Goal: Task Accomplishment & Management: Manage account settings

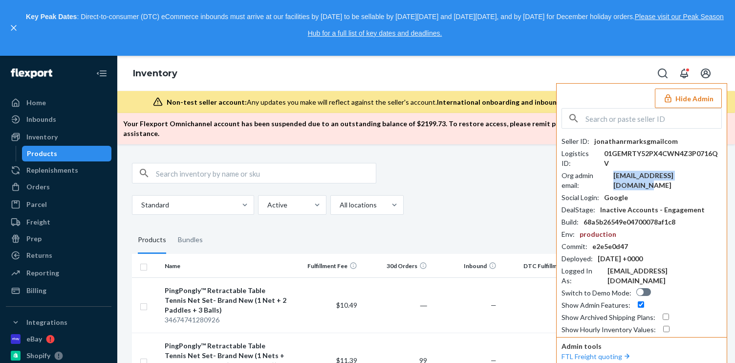
click at [692, 92] on button "Hide Admin" at bounding box center [688, 98] width 67 height 20
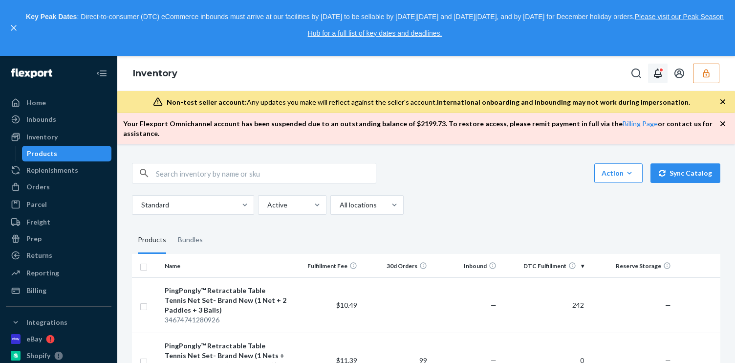
click at [663, 72] on icon "Open notifications" at bounding box center [658, 73] width 12 height 12
click at [13, 112] on button "close" at bounding box center [6, 118] width 13 height 13
click at [677, 75] on icon "Open account menu" at bounding box center [680, 73] width 10 height 10
click at [660, 69] on div "Settings" at bounding box center [675, 65] width 31 height 10
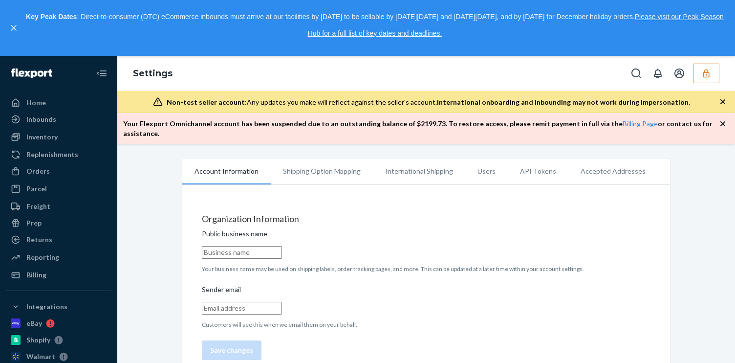
click at [465, 162] on li "Users" at bounding box center [486, 171] width 43 height 24
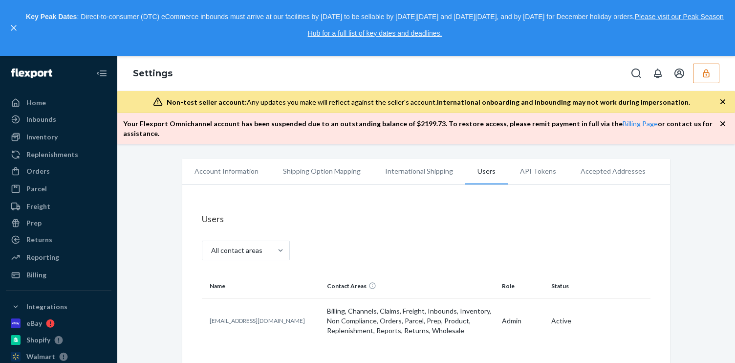
click at [476, 162] on li "Users" at bounding box center [486, 171] width 43 height 25
click at [708, 77] on icon "button" at bounding box center [706, 73] width 10 height 10
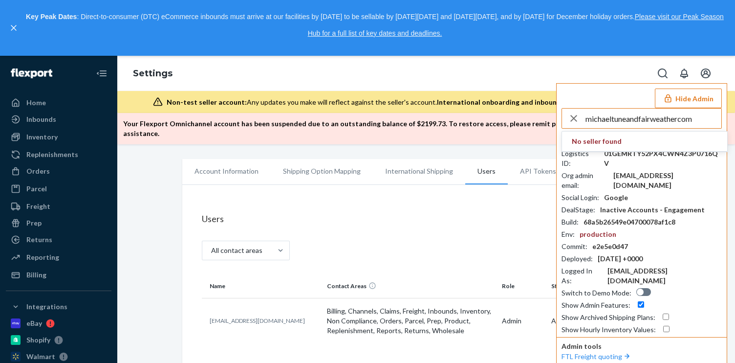
type input "michaeltuneandfairweathercom"
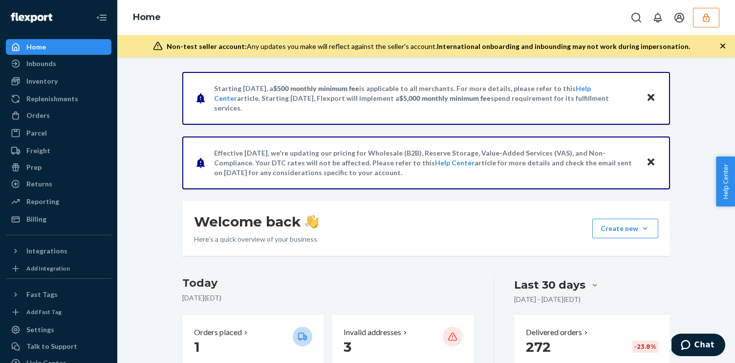
click at [709, 11] on button "button" at bounding box center [706, 18] width 26 height 20
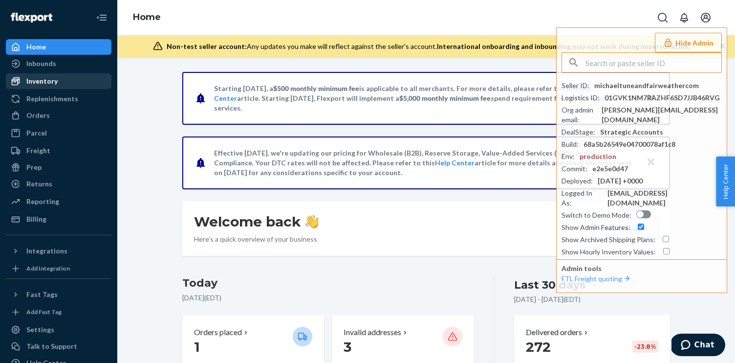
click at [61, 84] on div "Inventory" at bounding box center [59, 81] width 104 height 14
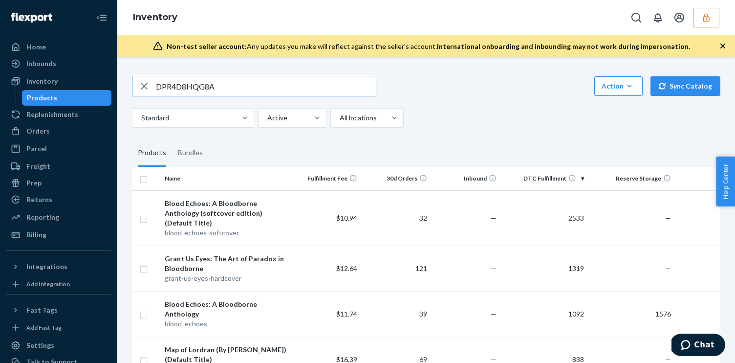
type input "DPR4D8HQG8A"
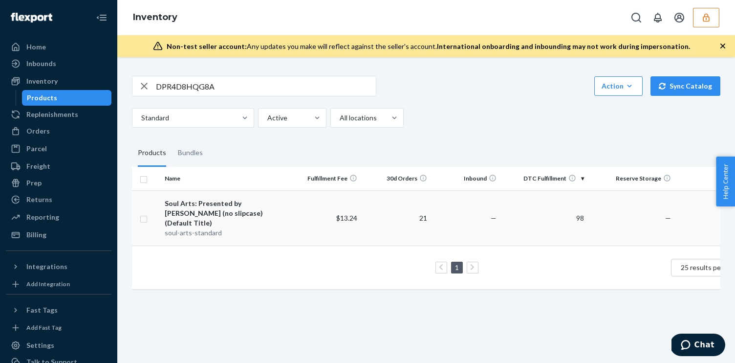
click at [274, 216] on div "Soul Arts: Presented by VaatiVidya (no slipcase) (Default Title)" at bounding box center [226, 212] width 123 height 29
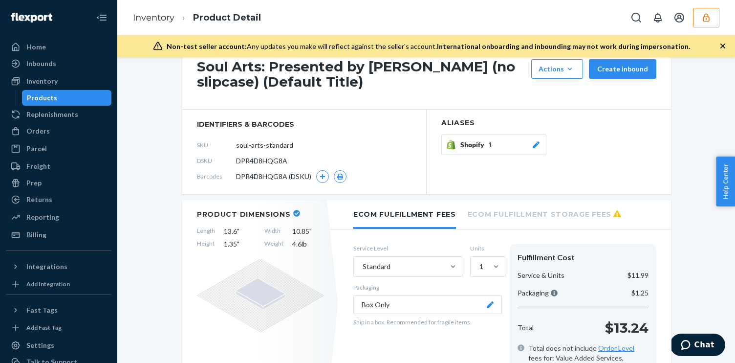
scroll to position [36, 0]
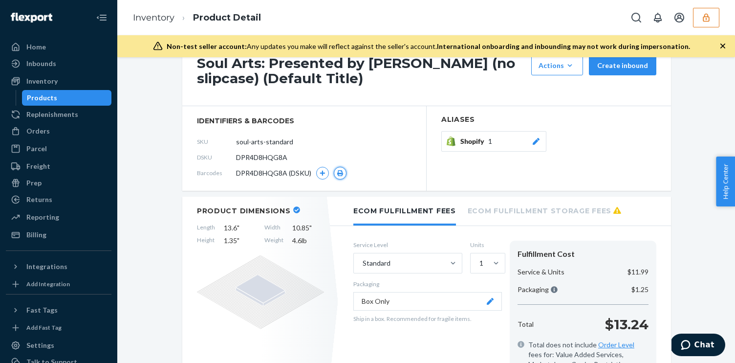
click at [339, 171] on icon "button" at bounding box center [340, 173] width 7 height 6
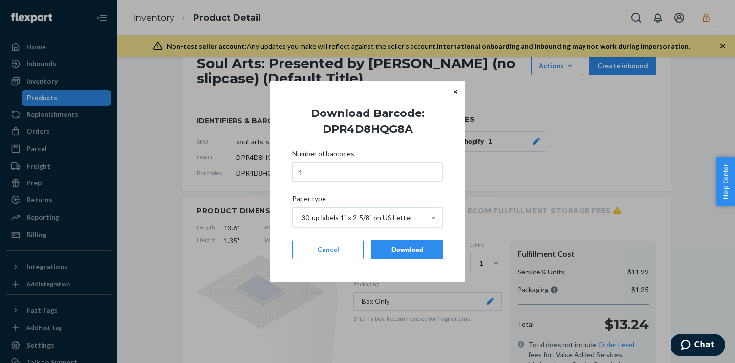
click at [385, 248] on div "Download" at bounding box center [407, 249] width 55 height 10
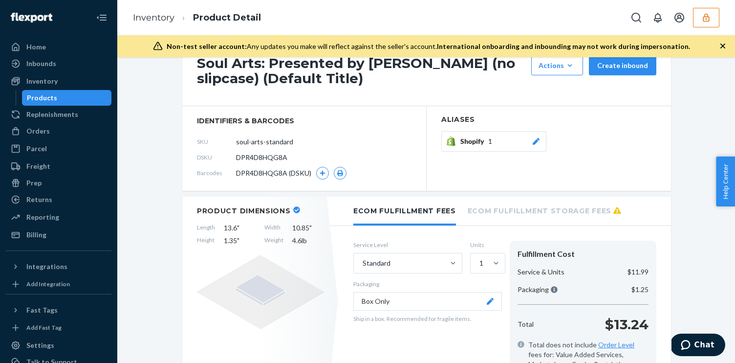
click at [710, 14] on icon "button" at bounding box center [706, 18] width 10 height 10
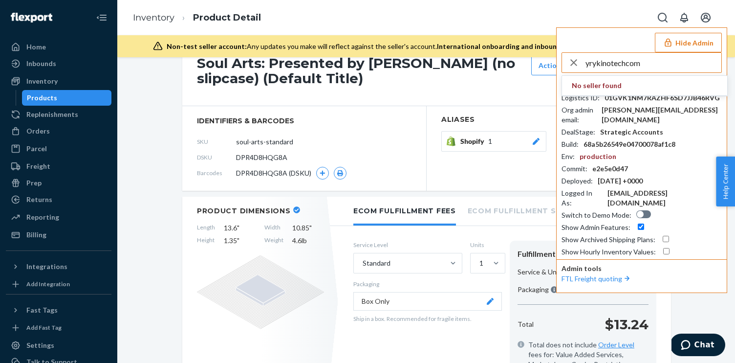
type input "yrykinotechcom"
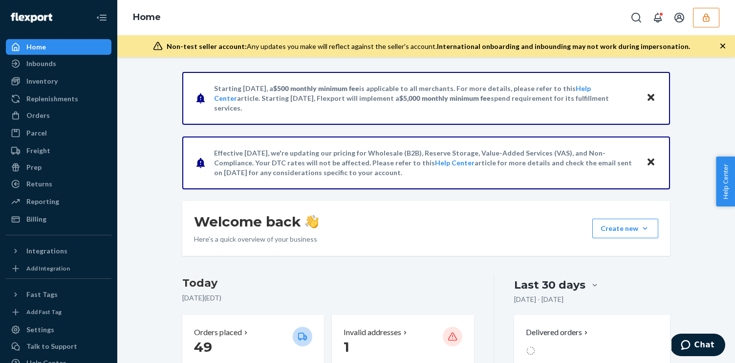
drag, startPoint x: 0, startPoint y: 0, endPoint x: 64, endPoint y: -31, distance: 71.1
click at [64, 0] on html "Home Inbounds Shipping Plans Problems Inventory Products Replenishments Orders …" at bounding box center [367, 181] width 735 height 363
click at [59, 86] on div "Inventory" at bounding box center [59, 81] width 104 height 14
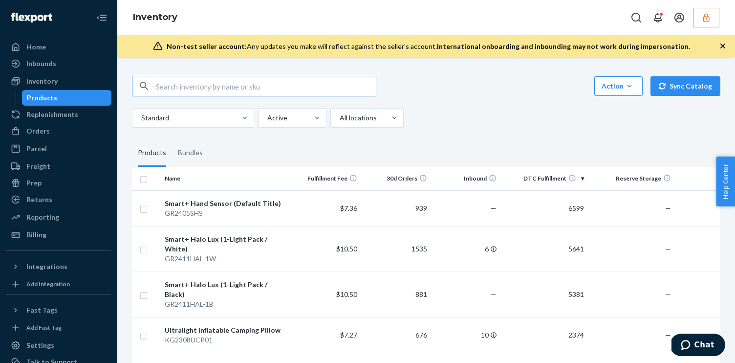
click at [707, 20] on icon "button" at bounding box center [706, 18] width 10 height 10
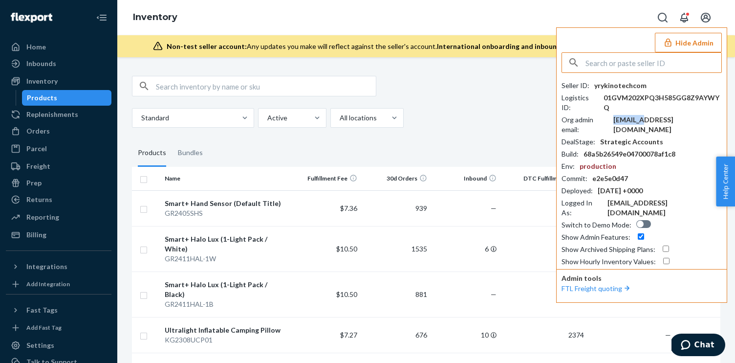
click at [644, 115] on div "[EMAIL_ADDRESS][DOMAIN_NAME]" at bounding box center [667, 125] width 109 height 20
copy div "[EMAIL_ADDRESS][DOMAIN_NAME]"
